Goal: Transaction & Acquisition: Subscribe to service/newsletter

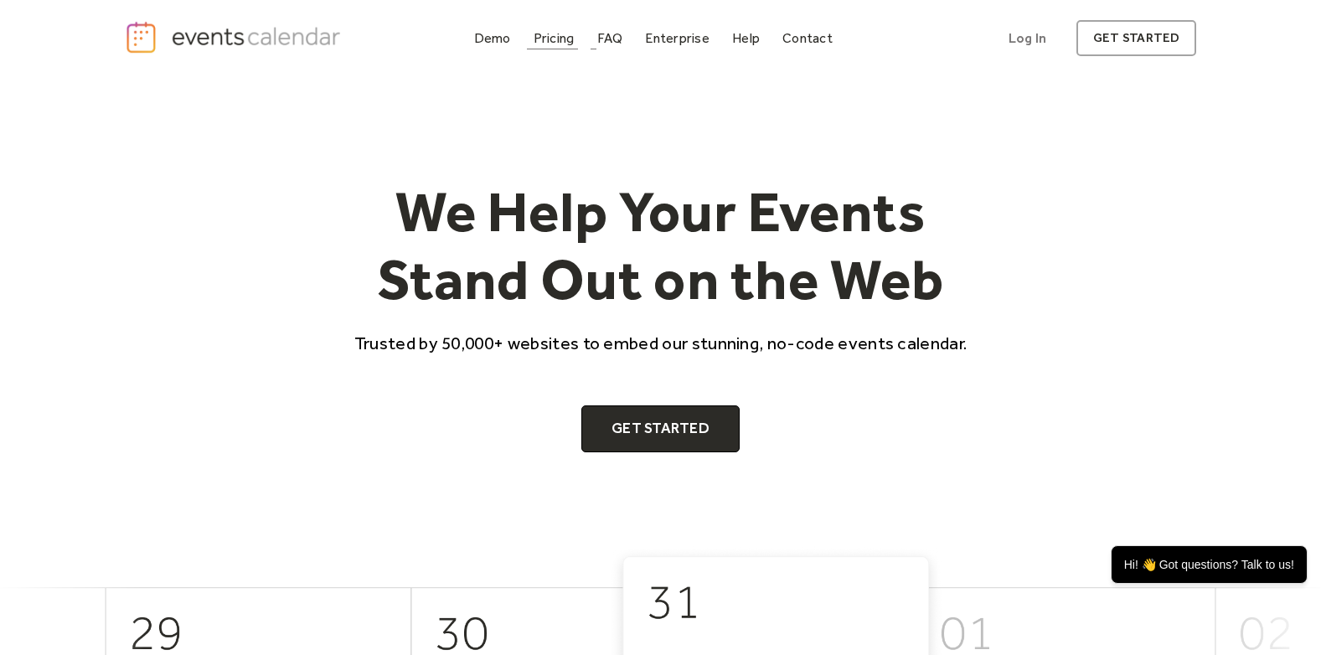
drag, startPoint x: 542, startPoint y: 40, endPoint x: 552, endPoint y: 42, distance: 10.2
click at [542, 40] on div "Pricing" at bounding box center [554, 38] width 41 height 9
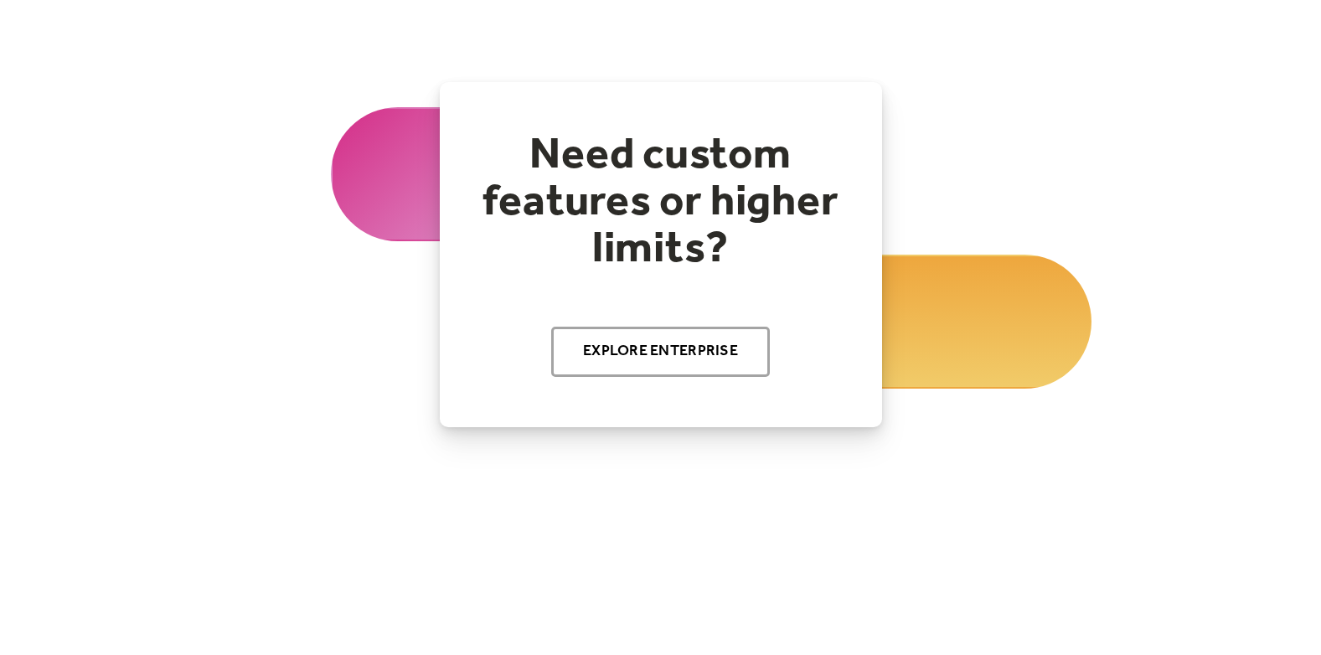
scroll to position [1875, 0]
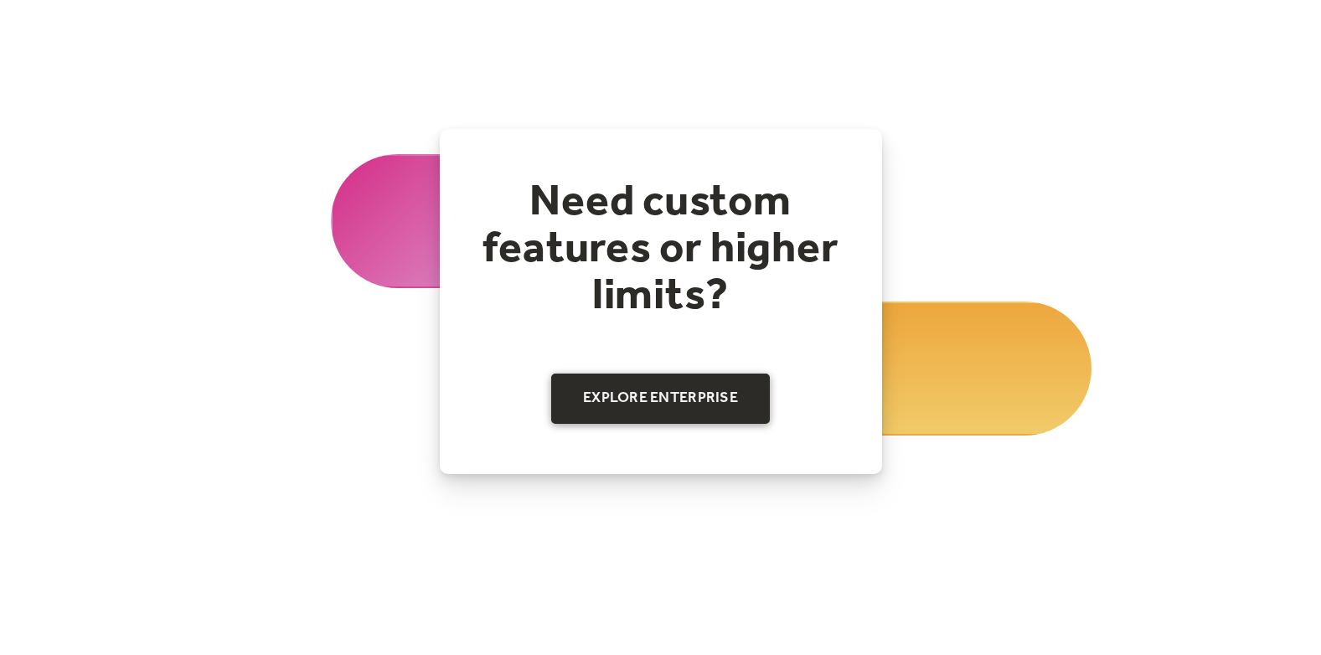
click at [596, 407] on link "Explore Enterprise" at bounding box center [660, 399] width 219 height 50
